Goal: Transaction & Acquisition: Purchase product/service

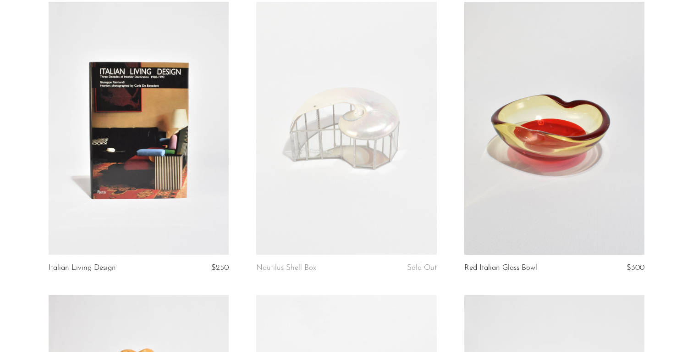
scroll to position [670, 0]
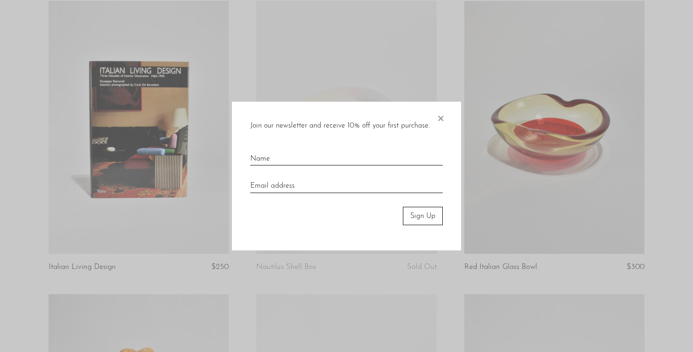
click at [292, 170] on form "Join our newsletter and receive 10% off your first purchase. × Sign Up" at bounding box center [346, 176] width 192 height 112
click at [450, 115] on div "Join our newsletter and receive 10% off your first purchase. × Sign Up" at bounding box center [346, 175] width 229 height 149
click at [442, 115] on span "×" at bounding box center [440, 115] width 9 height 29
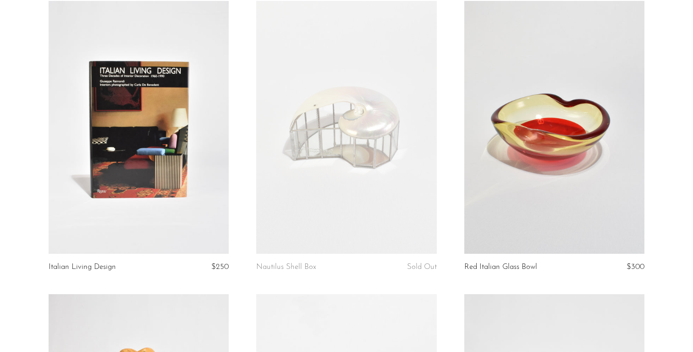
click at [404, 126] on link at bounding box center [346, 127] width 181 height 253
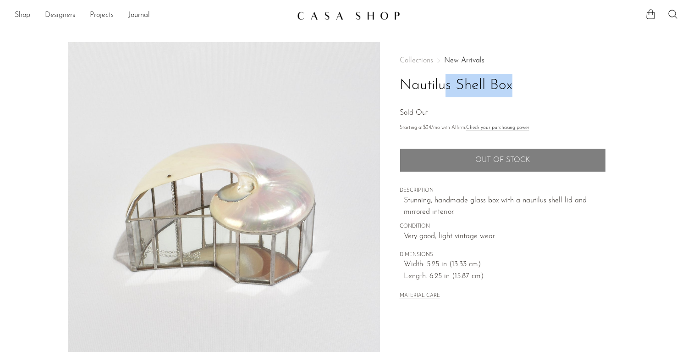
drag, startPoint x: 402, startPoint y: 78, endPoint x: 570, endPoint y: 99, distance: 169.4
click at [573, 99] on div "Collections New Arrivals Nautilus Shell Box Sold Out" at bounding box center [503, 88] width 206 height 62
copy div "Nautilus Shell Box"
